Goal: Check status: Check status

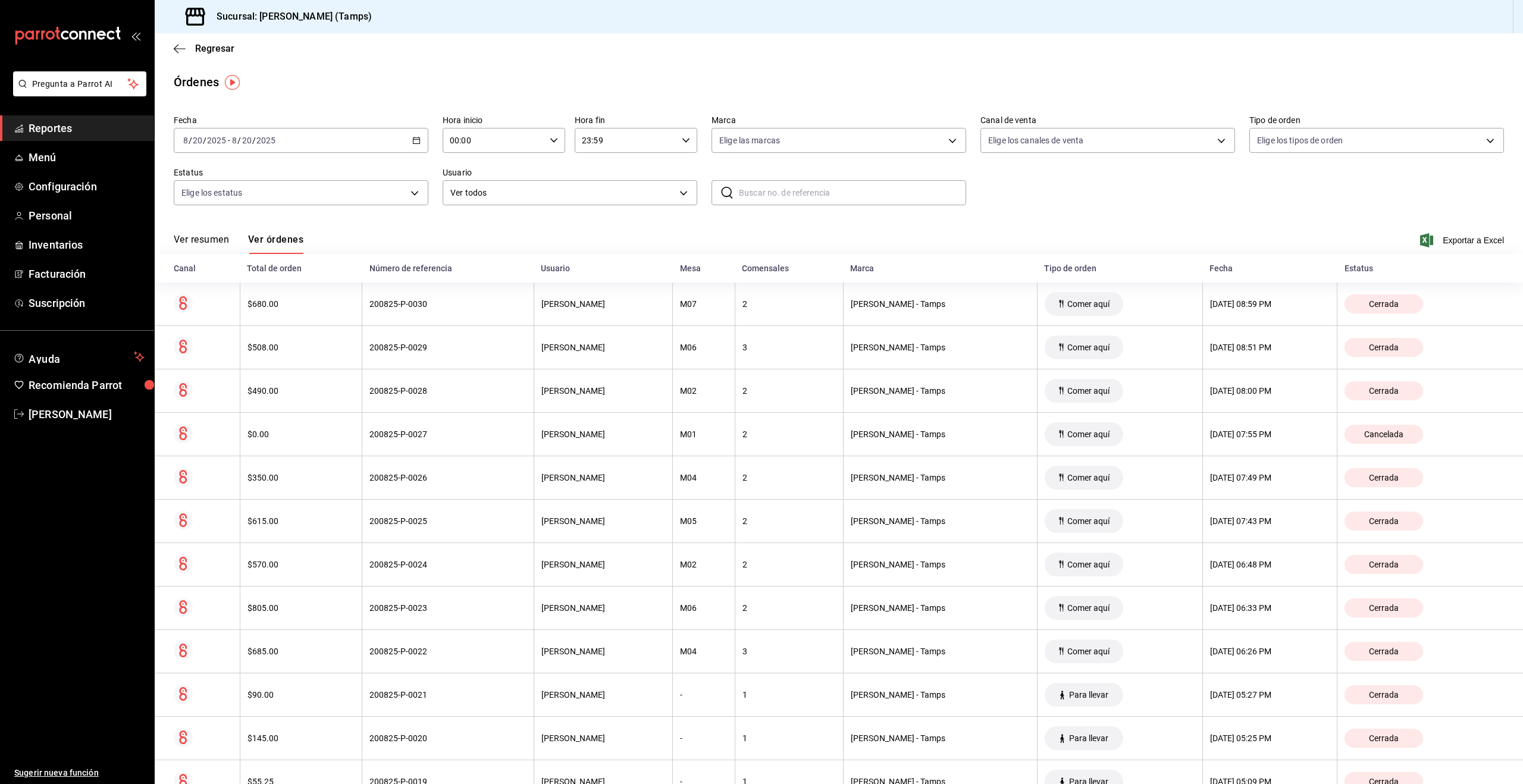
click at [278, 148] on div "2025-08-20 8 / 20 / 2025 - 2025-08-20 8 / 20 / 2025" at bounding box center [301, 140] width 255 height 25
click at [225, 173] on span "Hoy" at bounding box center [230, 176] width 92 height 12
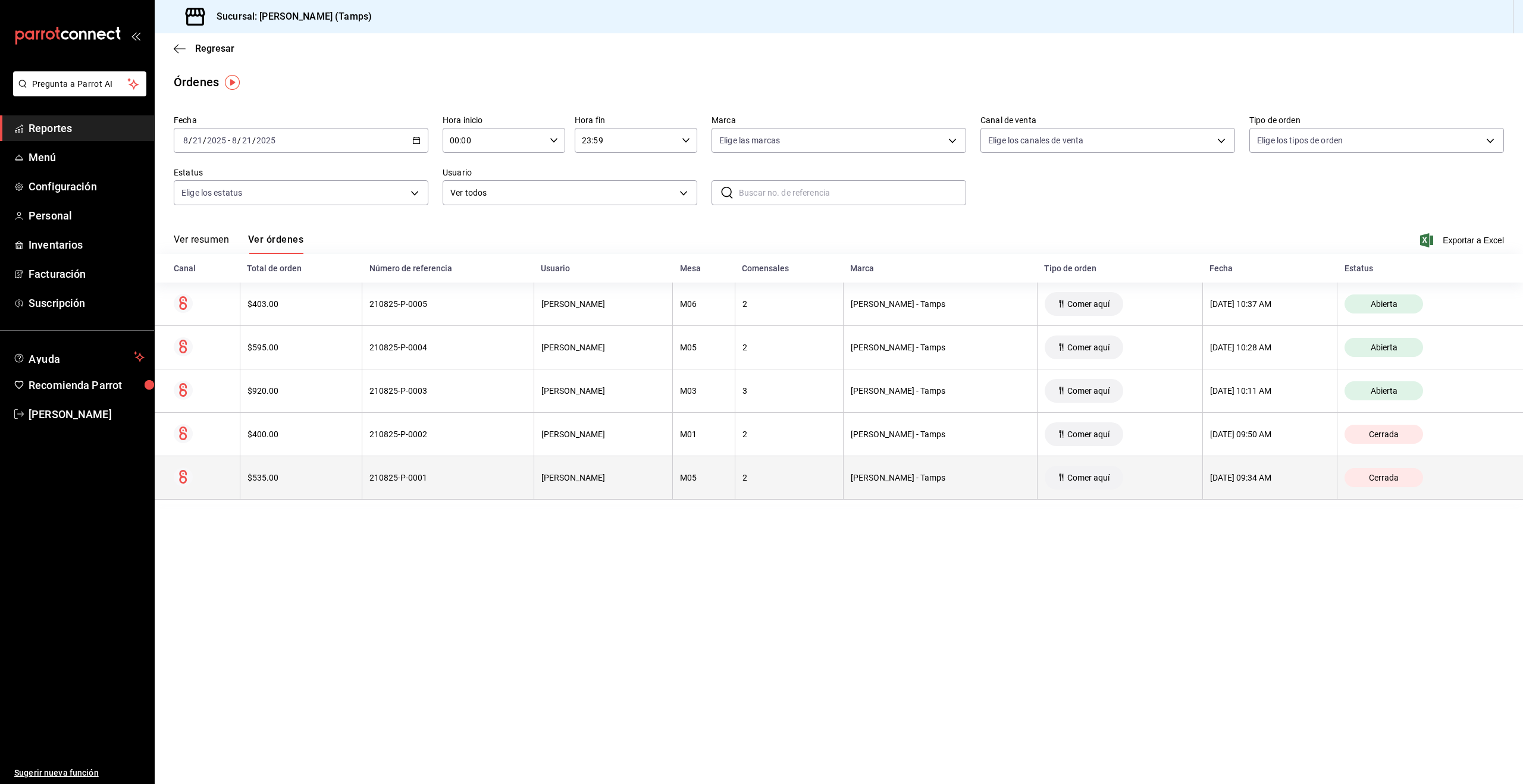
click at [1123, 481] on th "Comer aquí" at bounding box center [1120, 478] width 166 height 44
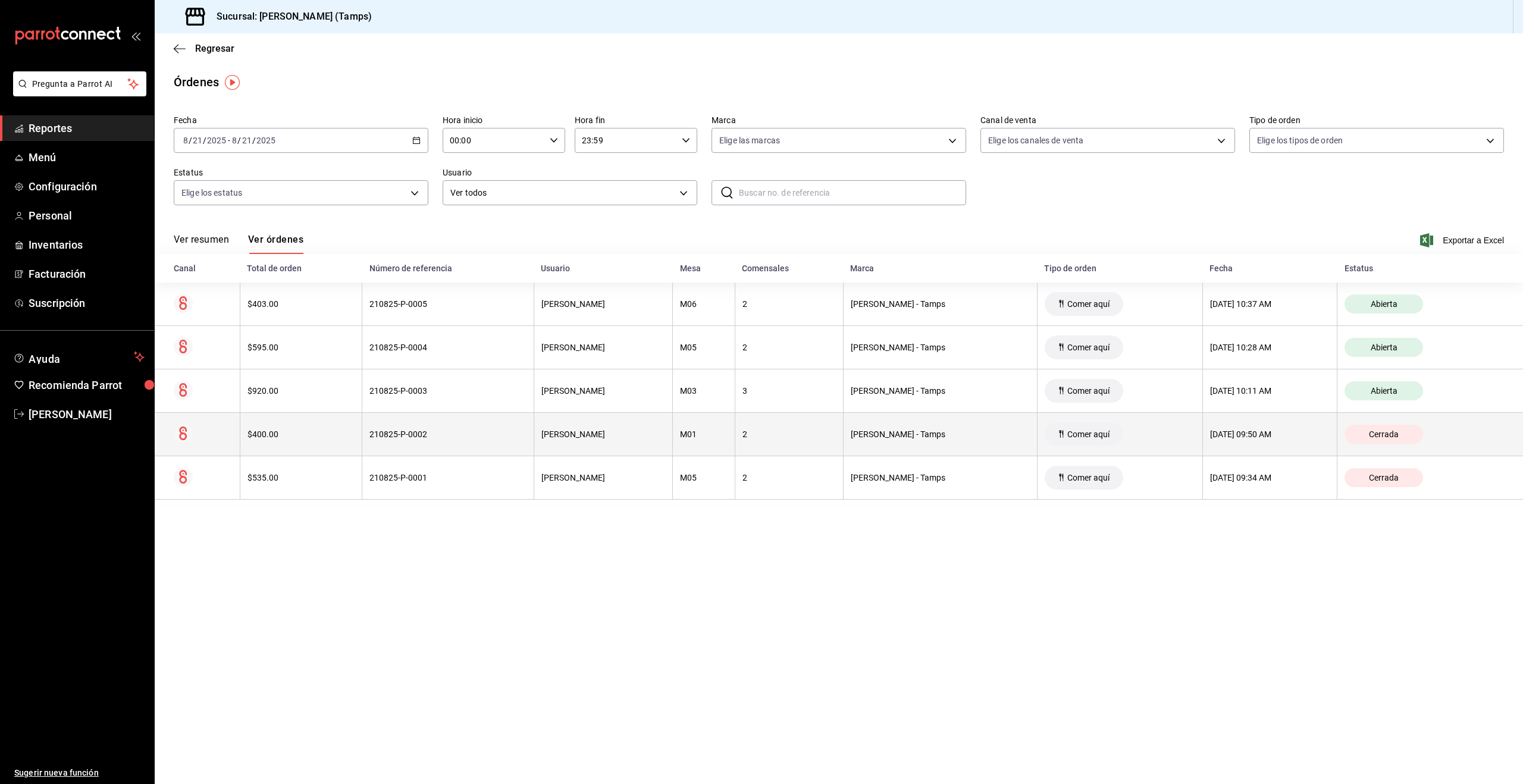
click at [1120, 437] on th "Comer aquí" at bounding box center [1120, 434] width 166 height 44
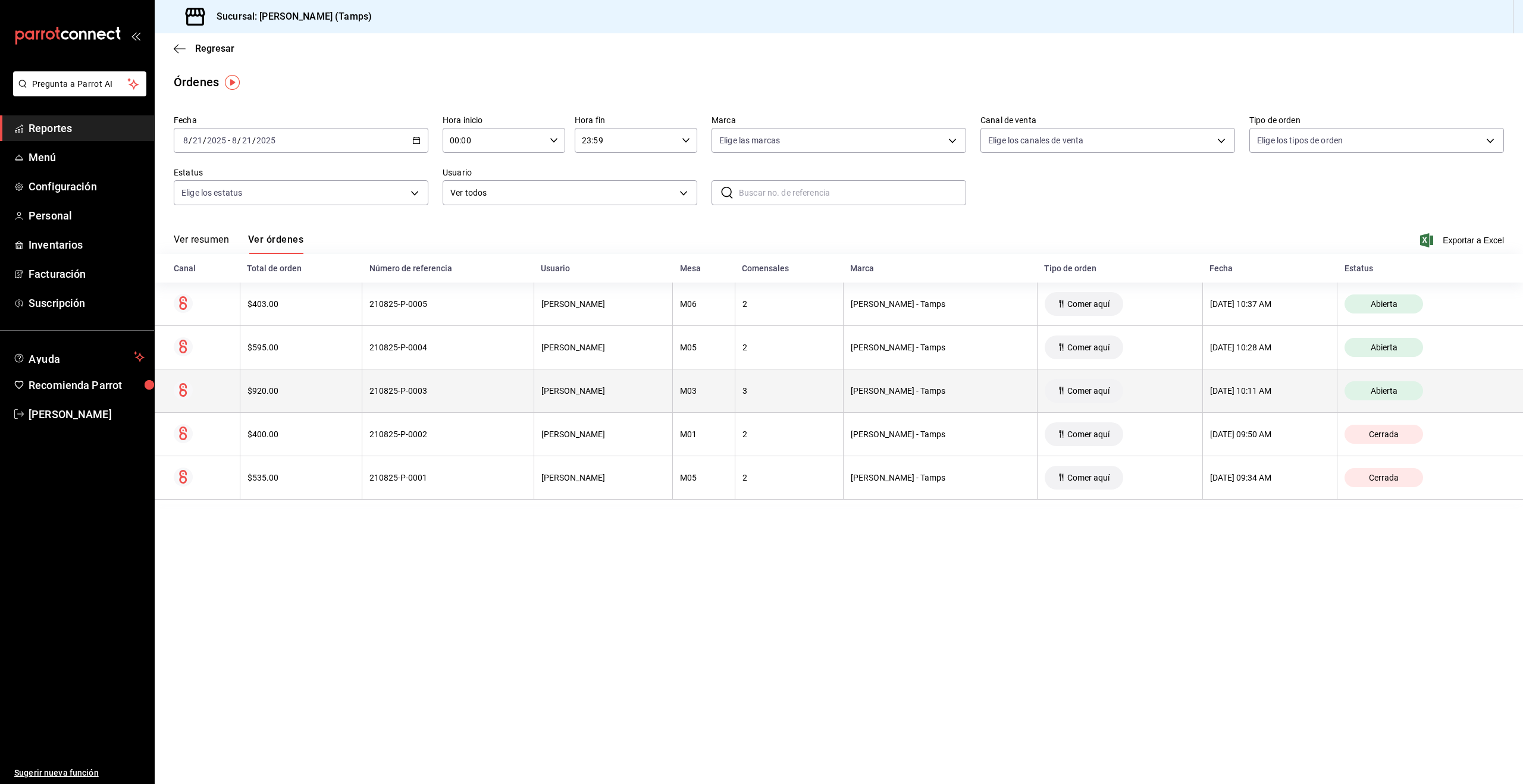
click at [1109, 382] on th "Comer aquí" at bounding box center [1120, 391] width 166 height 44
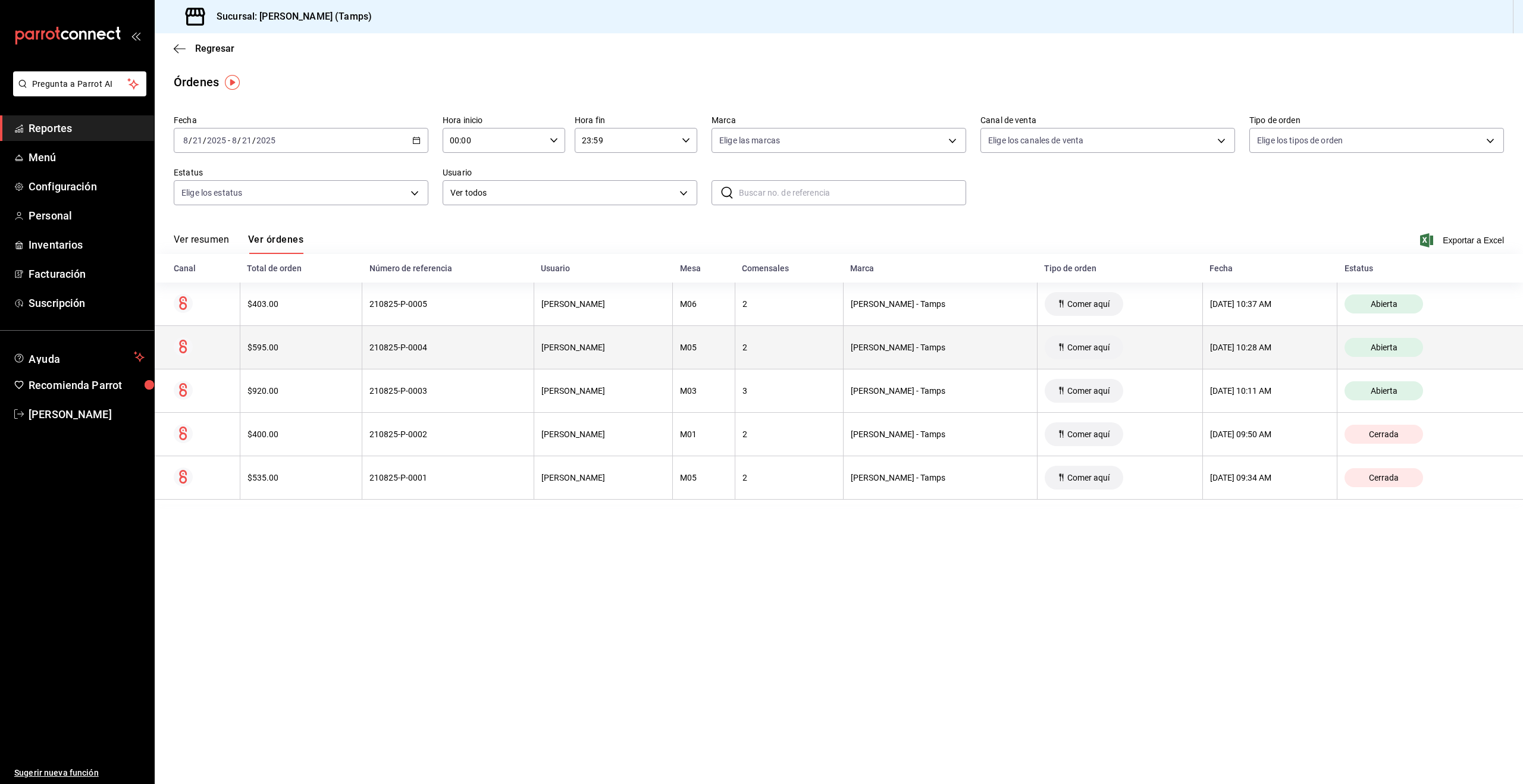
click at [1108, 350] on th "Comer aquí" at bounding box center [1120, 348] width 166 height 44
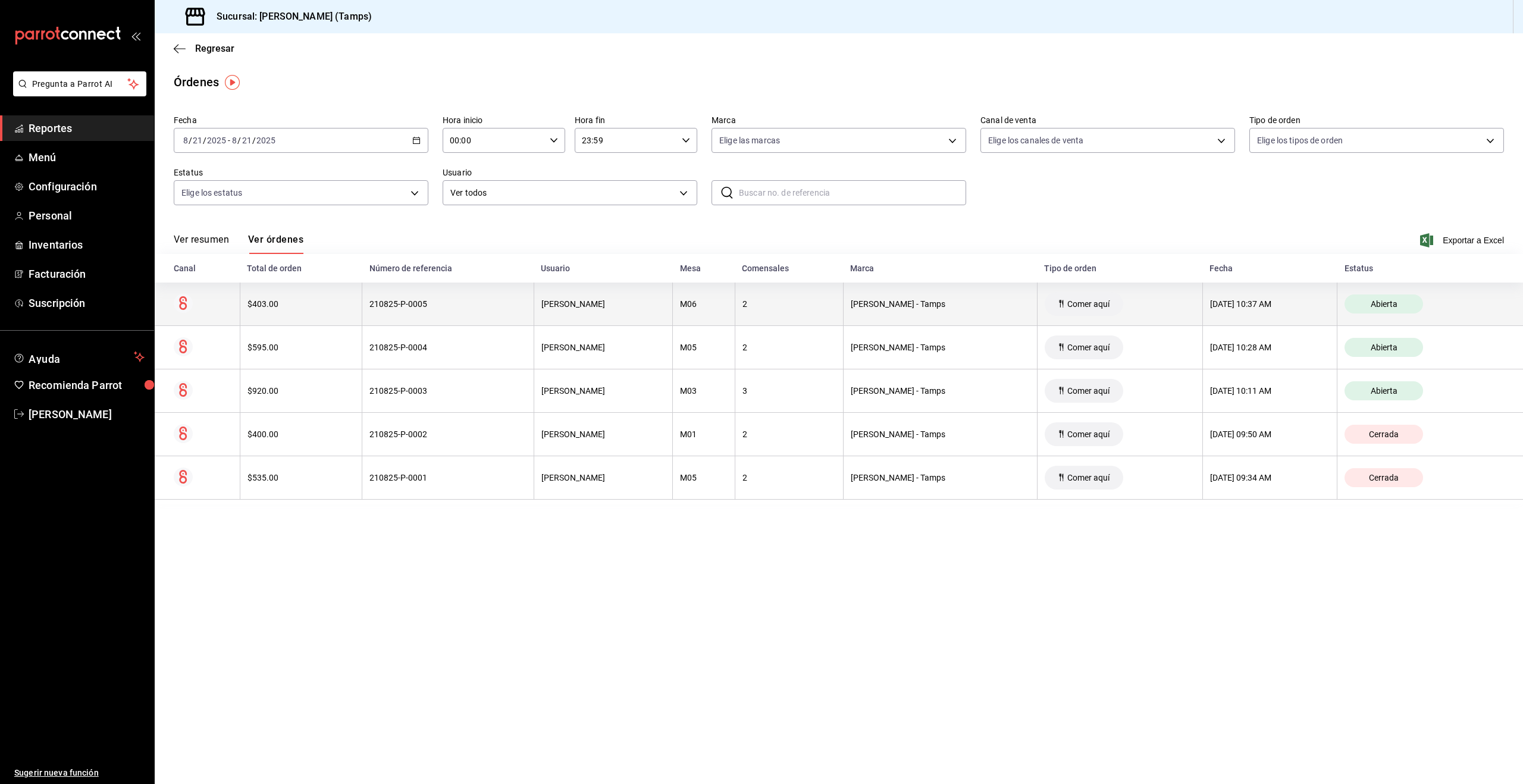
click at [1095, 308] on th "Comer aquí" at bounding box center [1120, 304] width 166 height 44
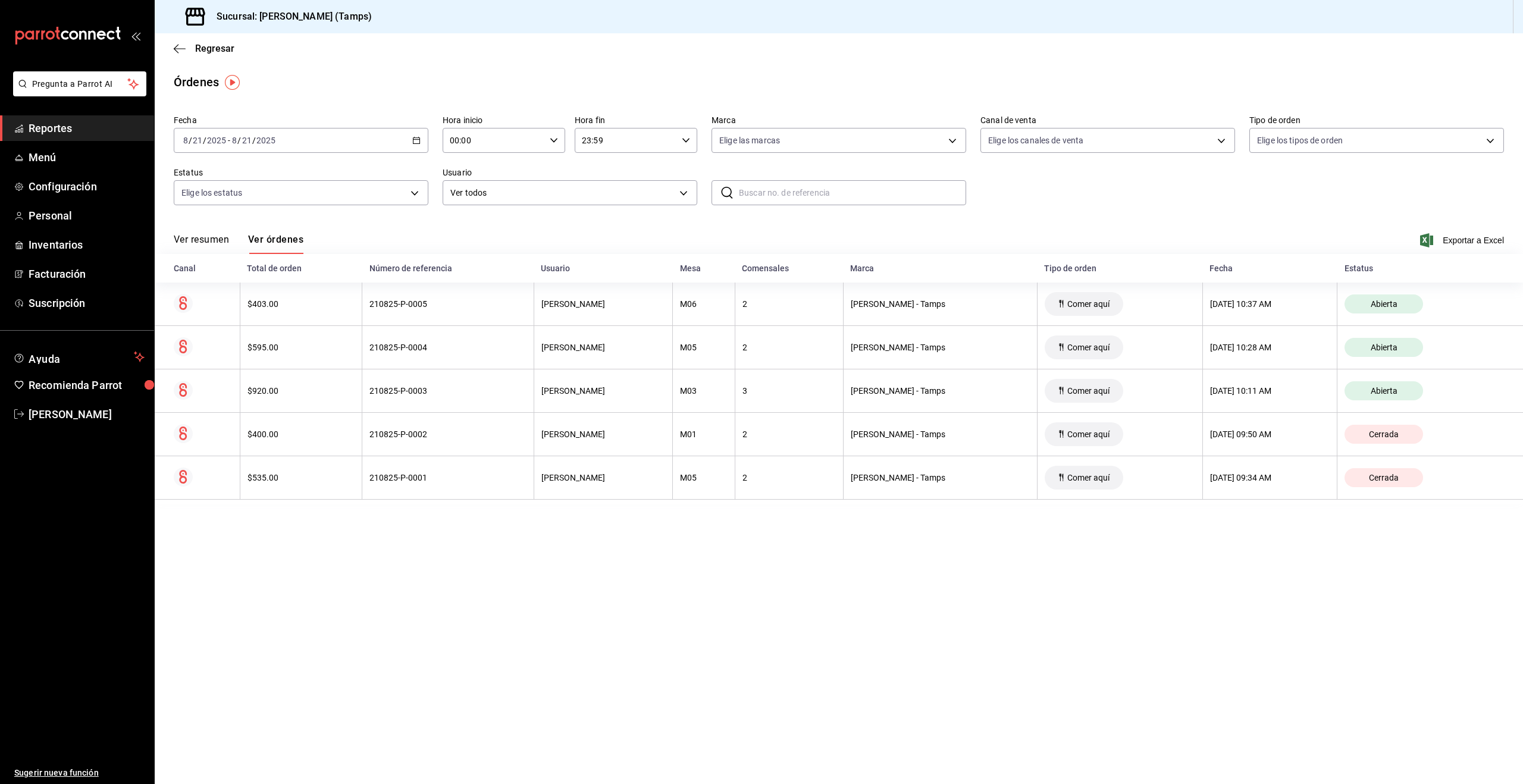
click at [204, 243] on button "Ver resumen" at bounding box center [201, 244] width 55 height 20
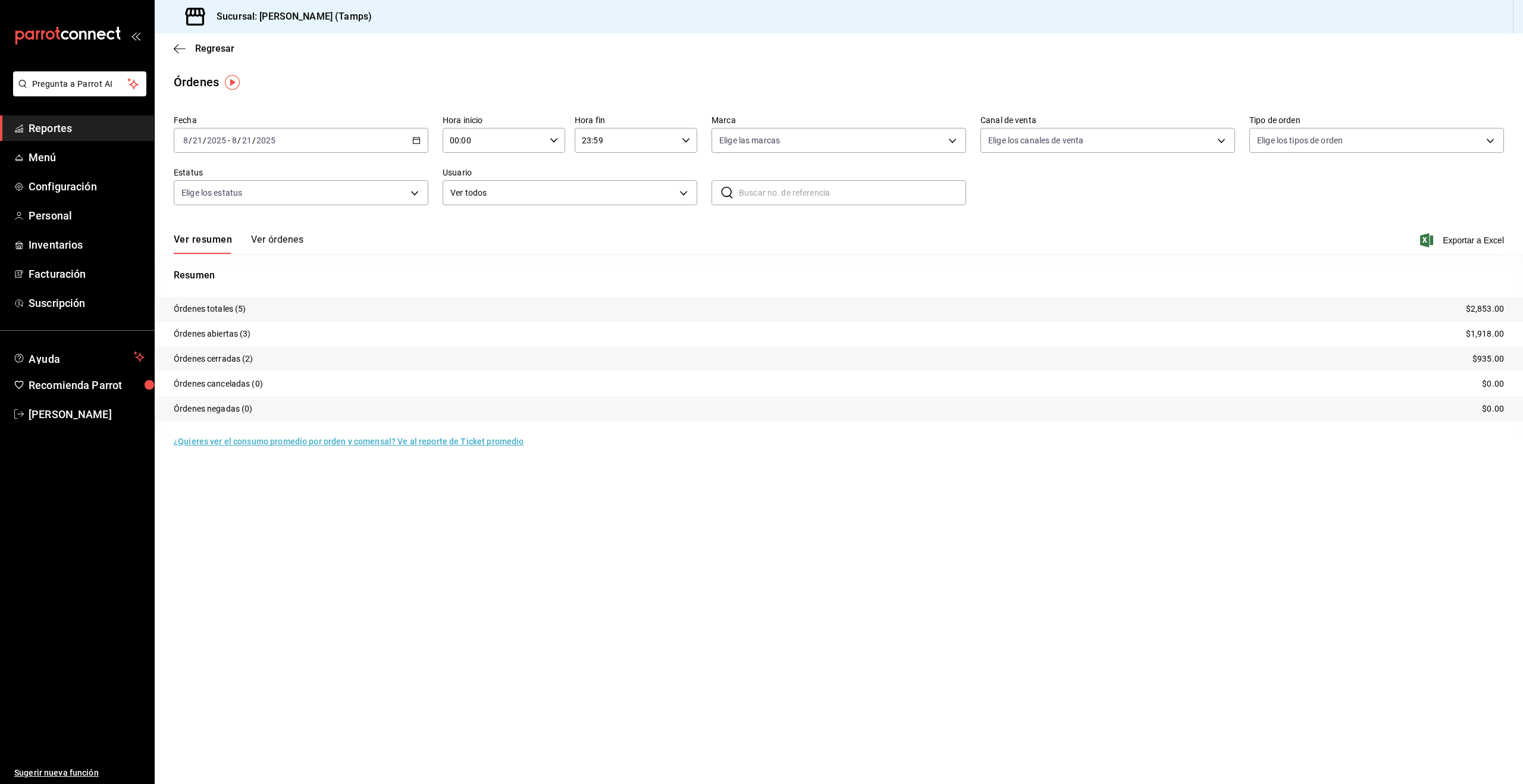
click at [268, 238] on button "Ver órdenes" at bounding box center [277, 244] width 52 height 20
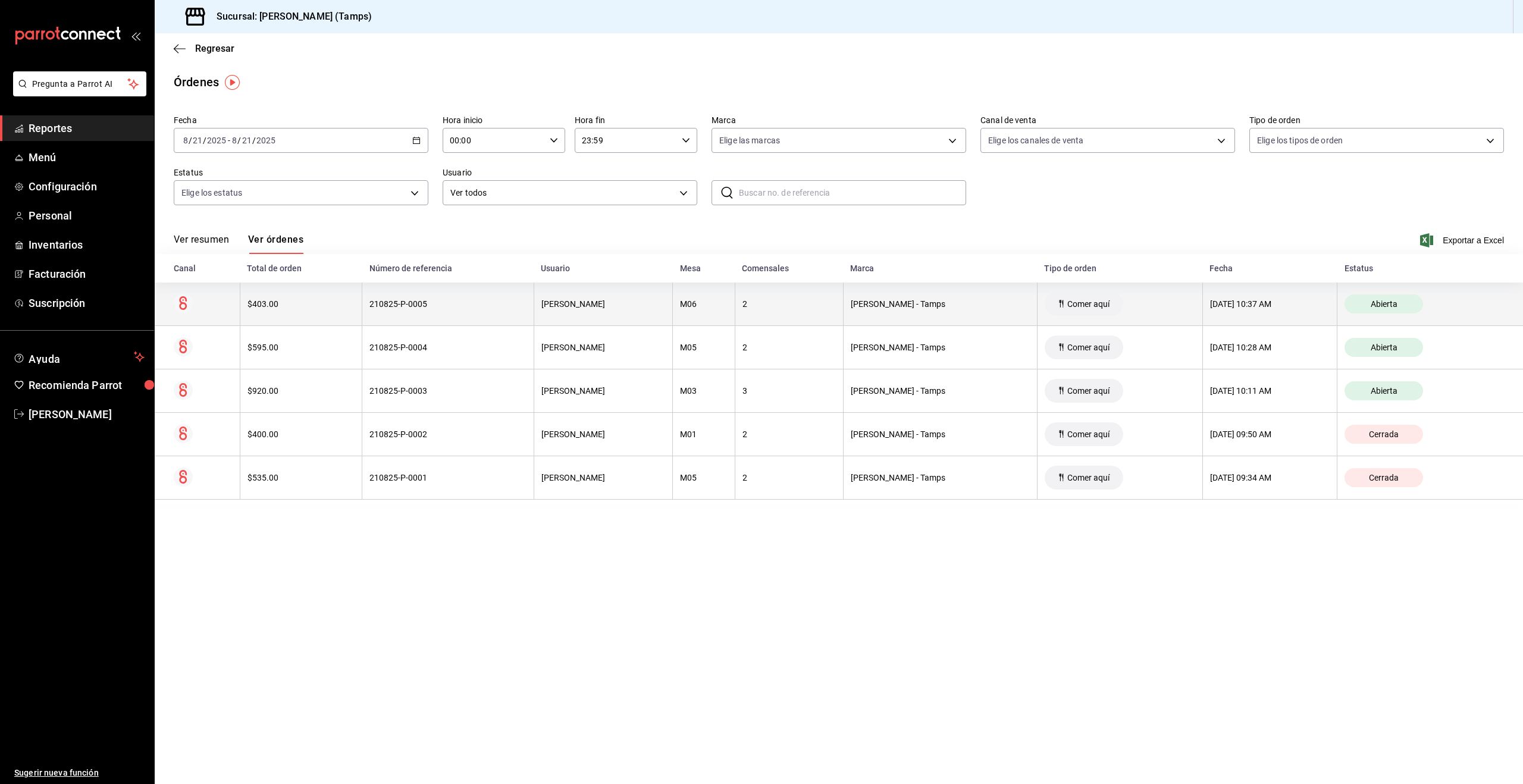
click at [501, 313] on th "210825-P-0005" at bounding box center [448, 304] width 171 height 44
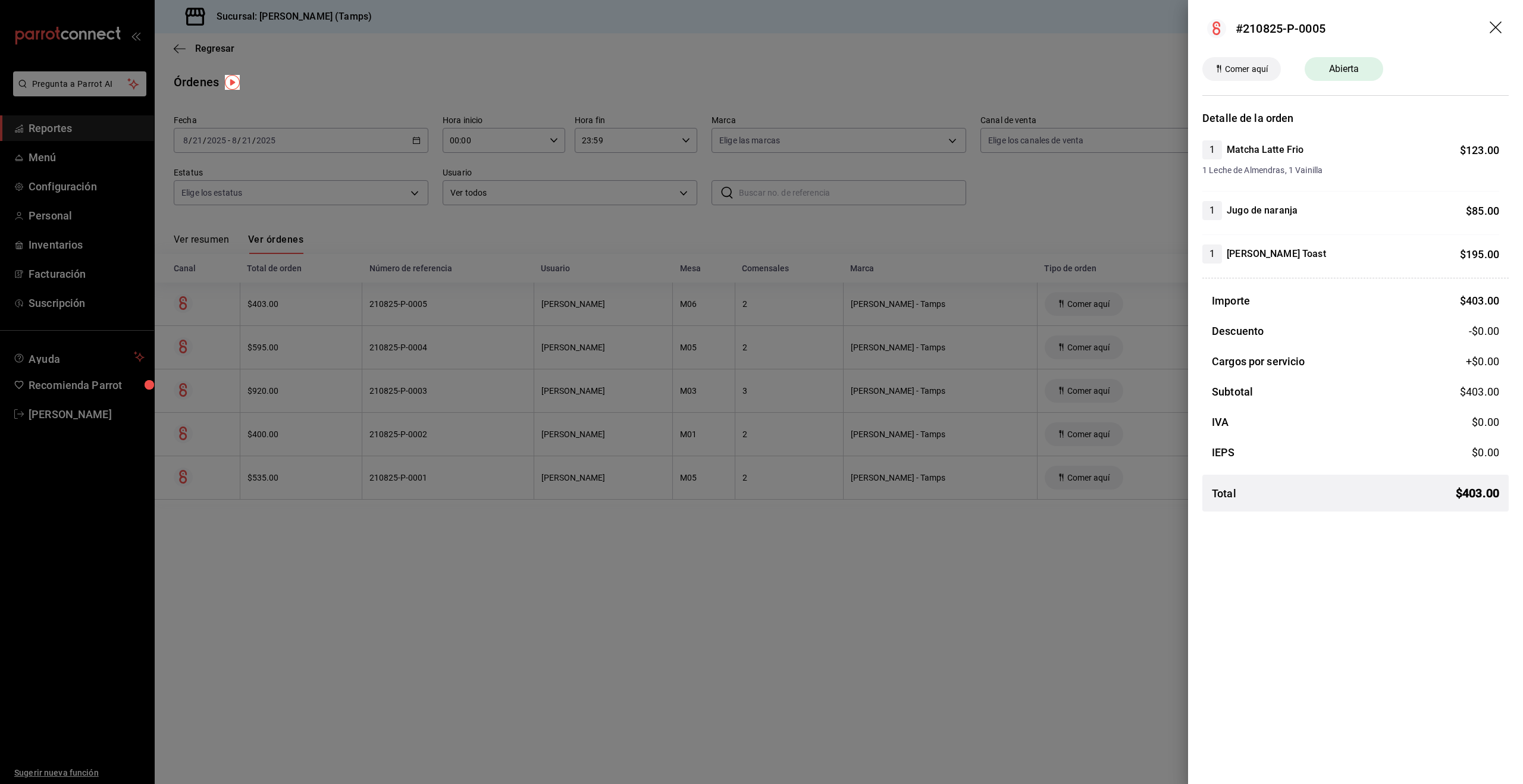
click at [497, 340] on div at bounding box center [762, 392] width 1523 height 784
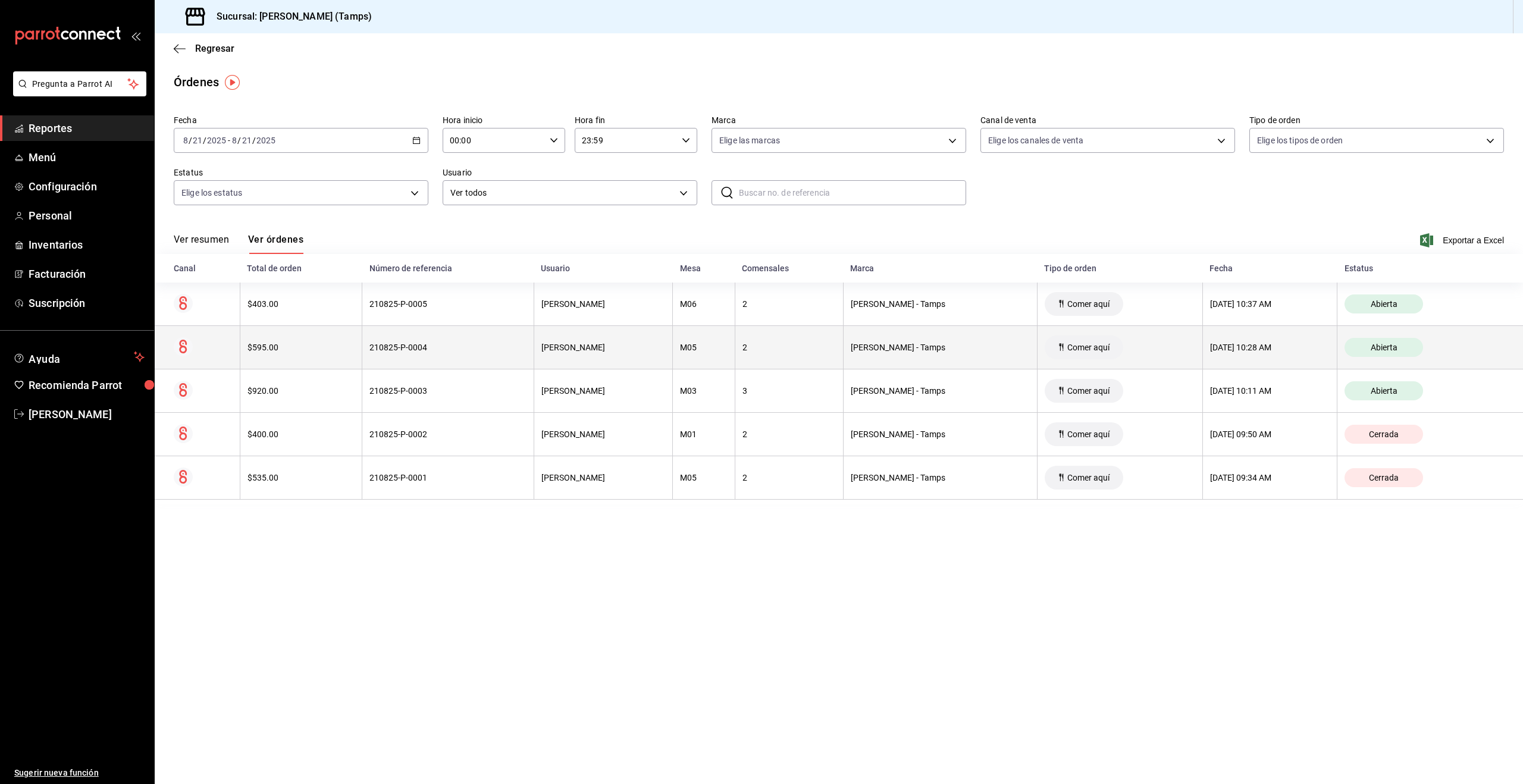
click at [497, 345] on div "210825-P-0004" at bounding box center [448, 347] width 156 height 9
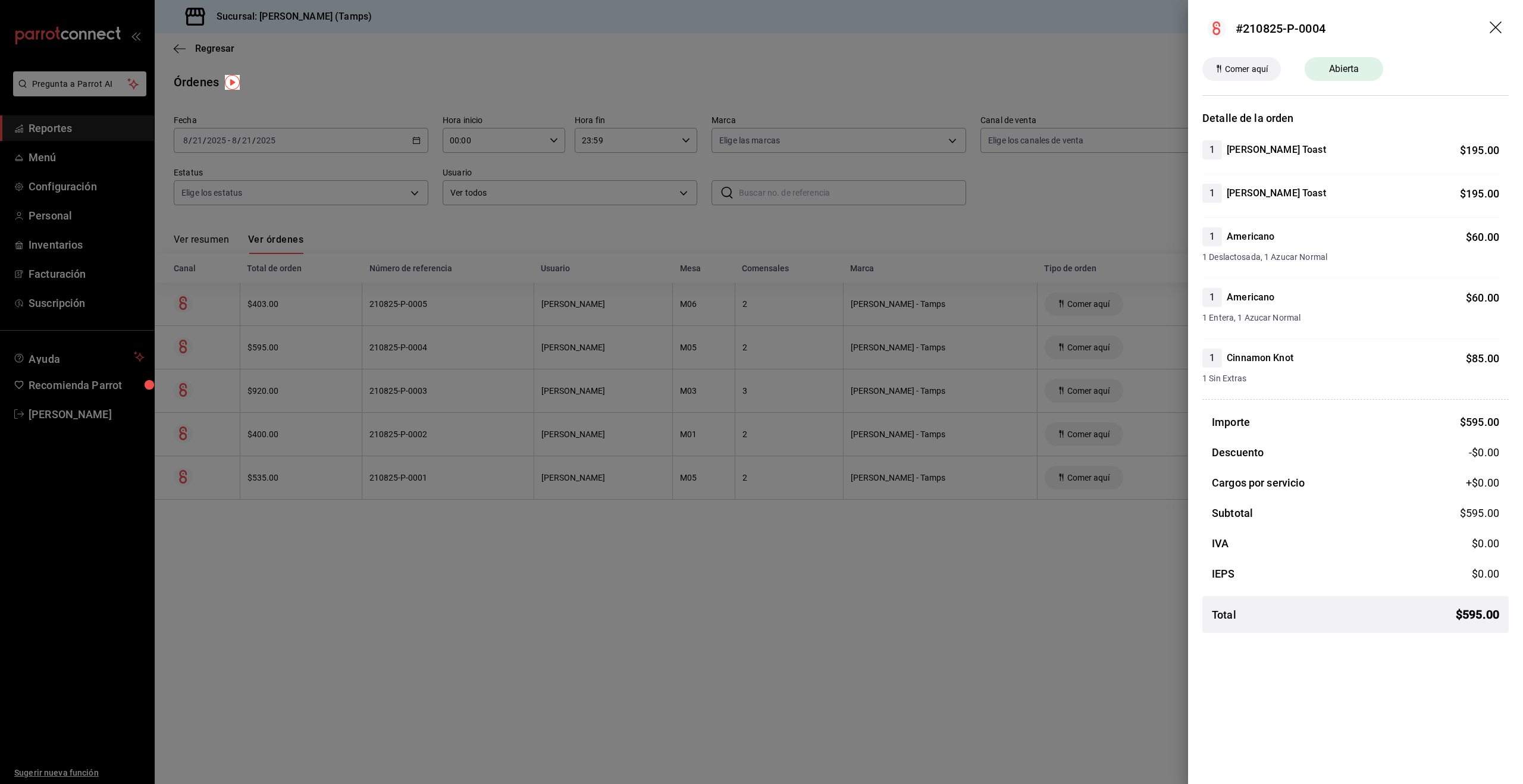
click at [492, 364] on div at bounding box center [762, 392] width 1523 height 784
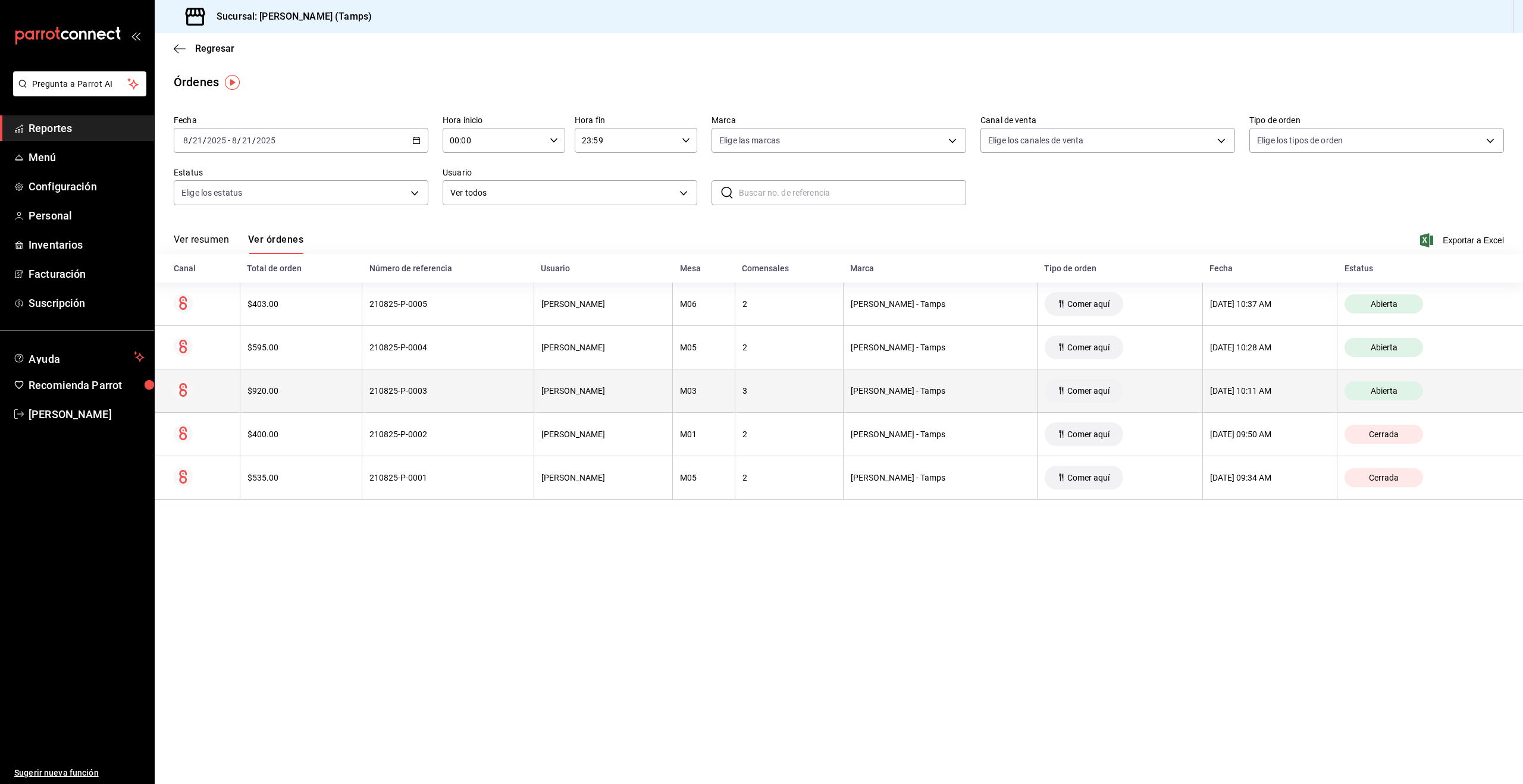
click at [485, 397] on th "210825-P-0003" at bounding box center [448, 391] width 171 height 44
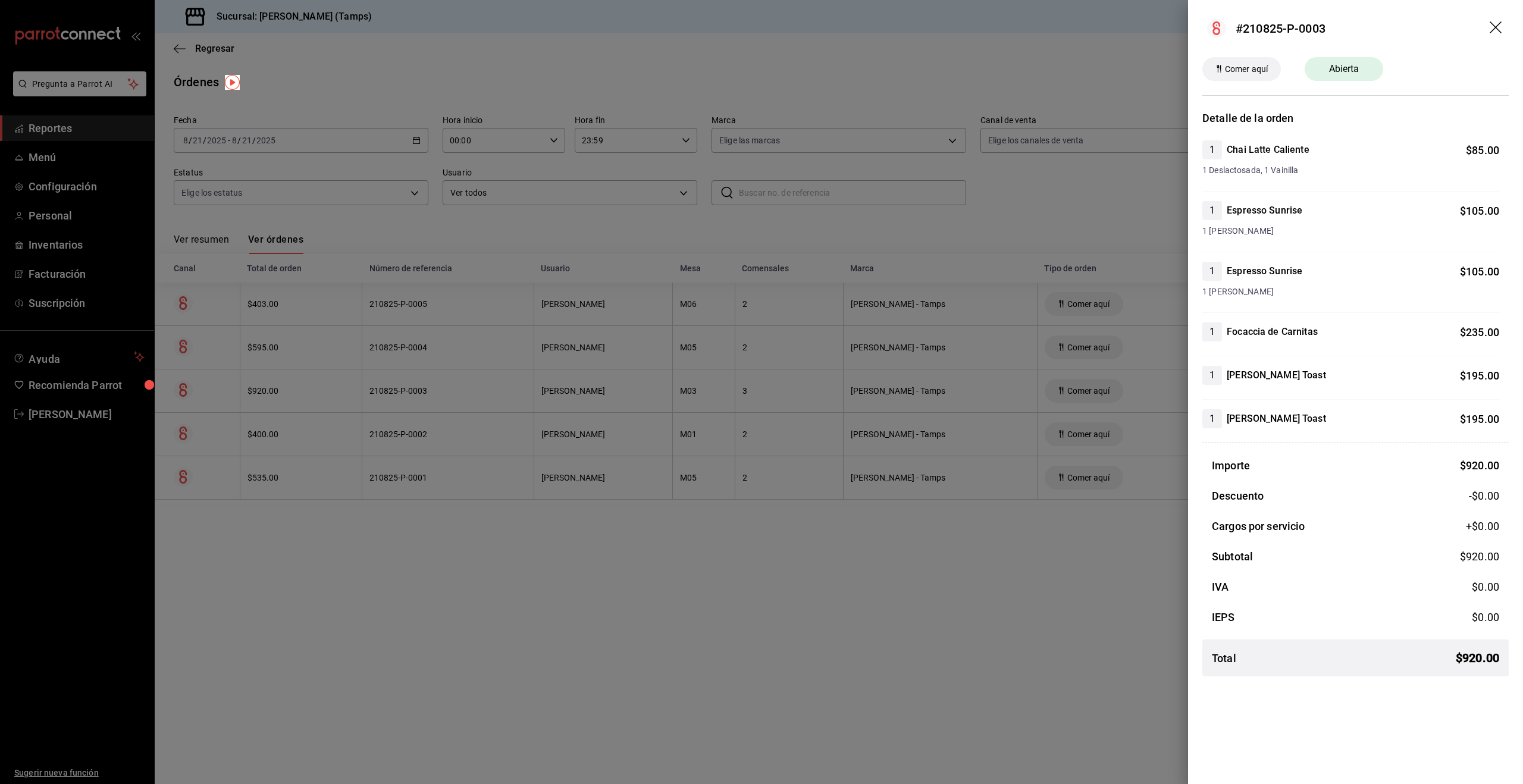
click at [486, 398] on div at bounding box center [762, 392] width 1523 height 784
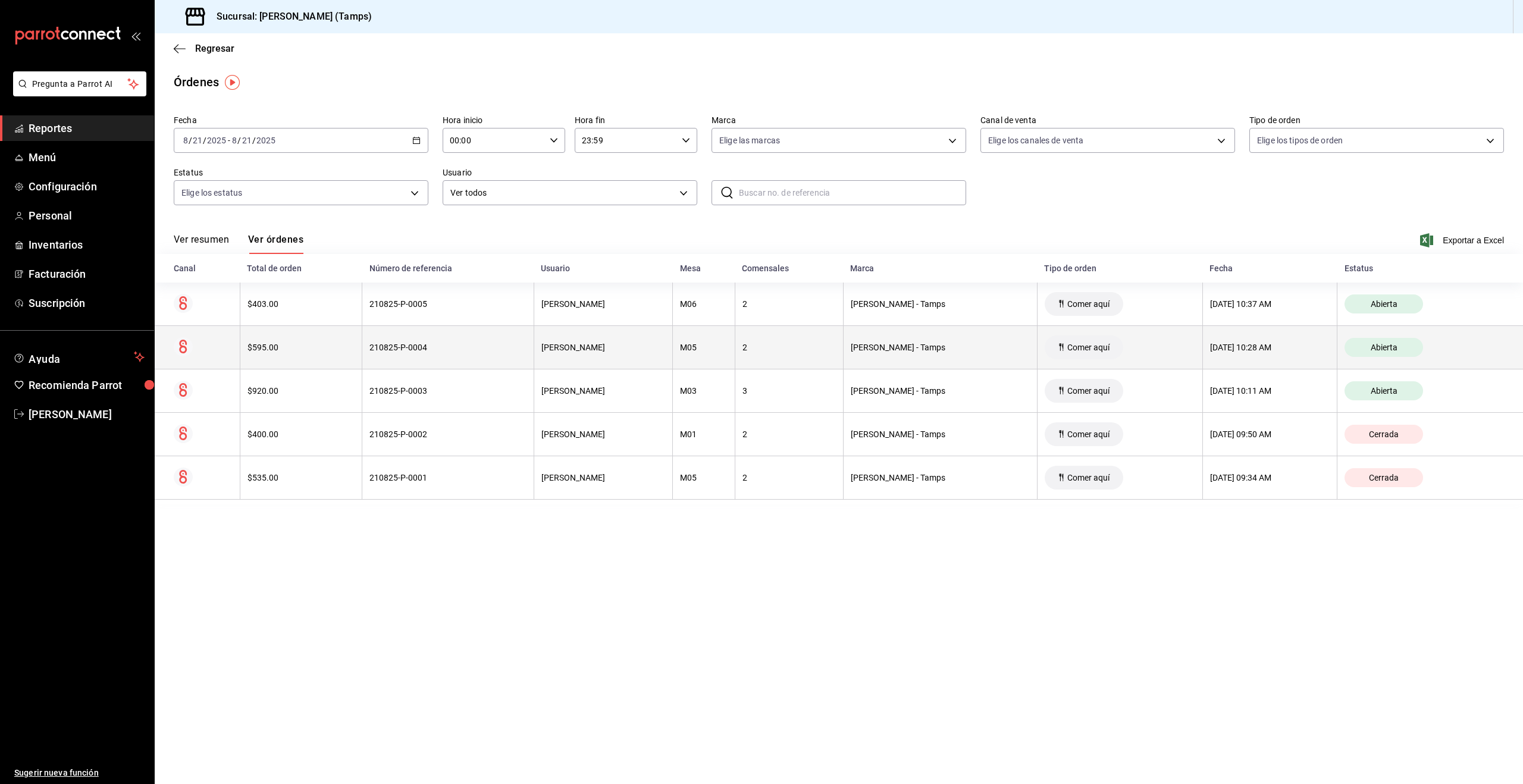
drag, startPoint x: 699, startPoint y: 554, endPoint x: 890, endPoint y: 362, distance: 270.8
click at [699, 554] on main "Regresar Órdenes Fecha 2025-08-21 8 / 21 / 2025 - 2025-08-21 8 / 21 / 2025 Hora…" at bounding box center [838, 409] width 1368 height 751
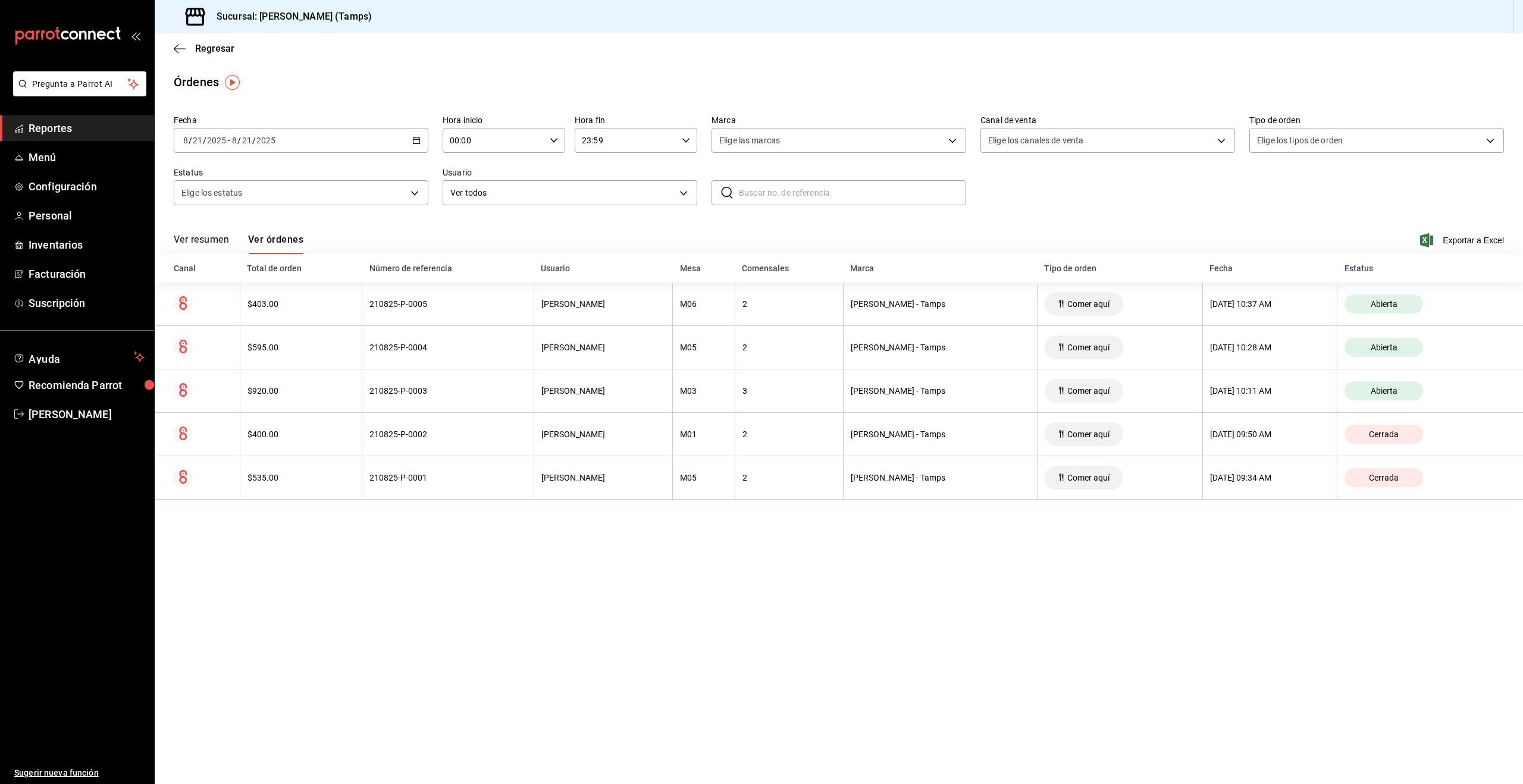
click at [848, 61] on div "Regresar" at bounding box center [838, 48] width 1368 height 30
